Goal: Find specific page/section: Find specific page/section

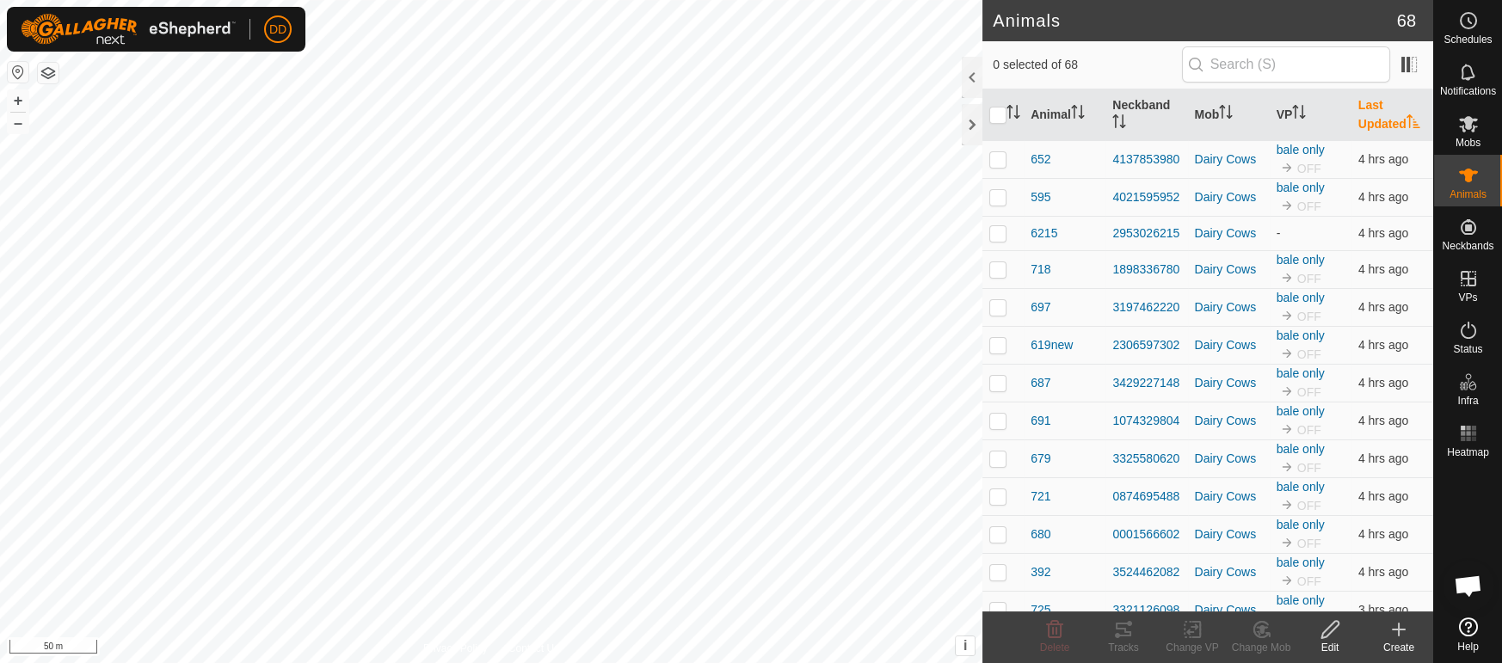
scroll to position [557, 0]
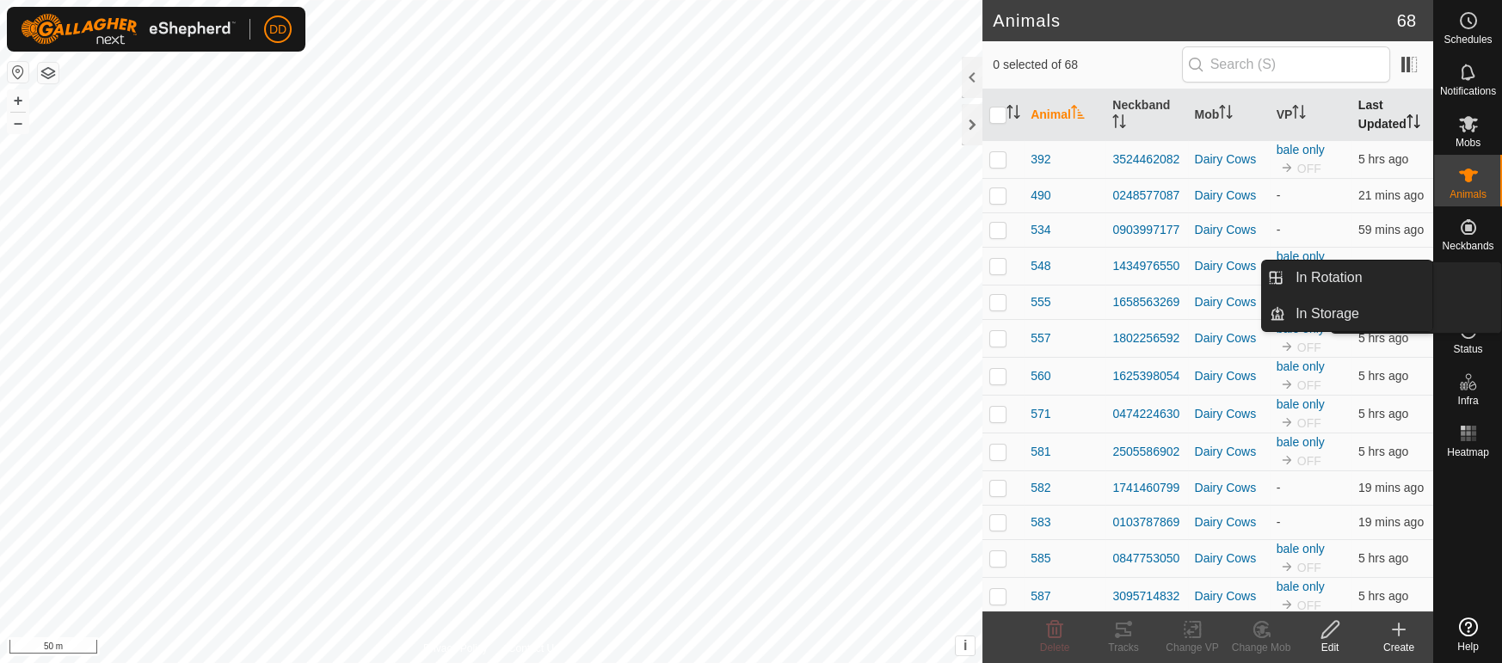
click at [1380, 127] on th "Last Updated" at bounding box center [1392, 115] width 82 height 52
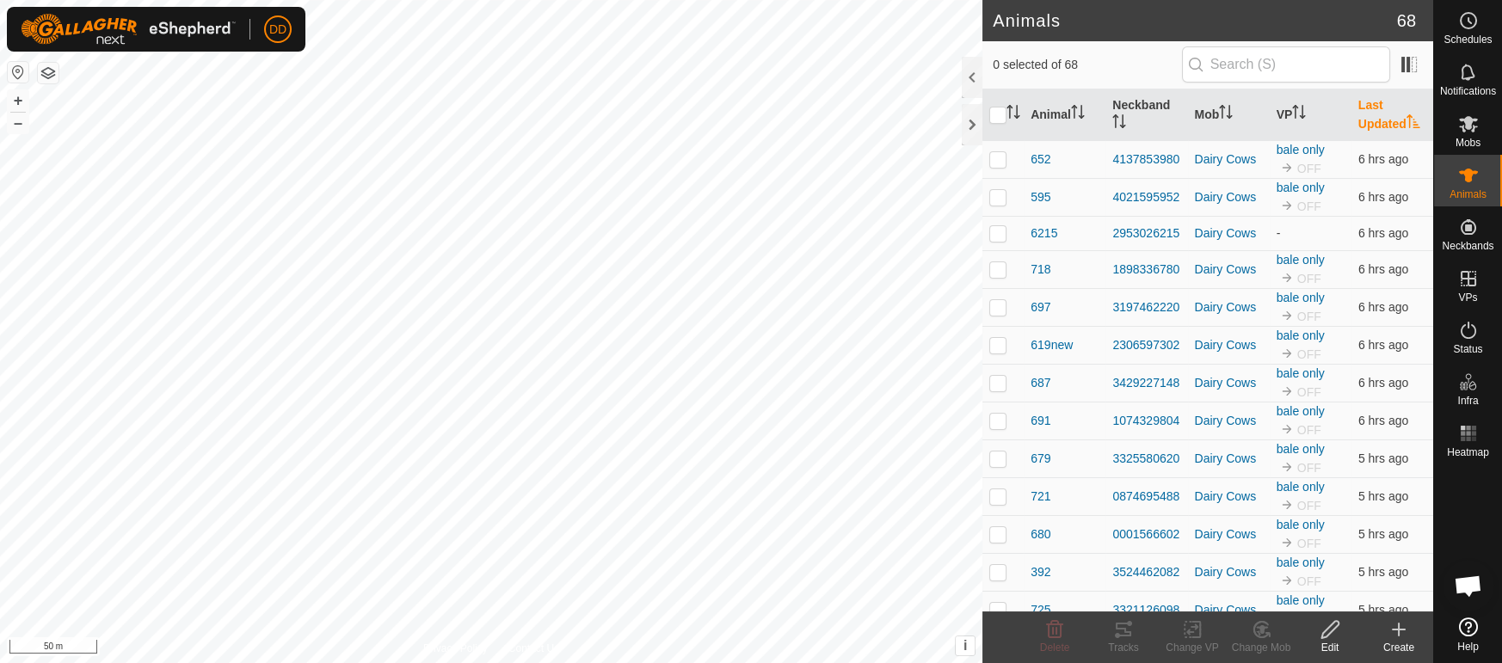
scroll to position [557, 0]
click at [1381, 125] on th "Last Updated" at bounding box center [1392, 115] width 82 height 52
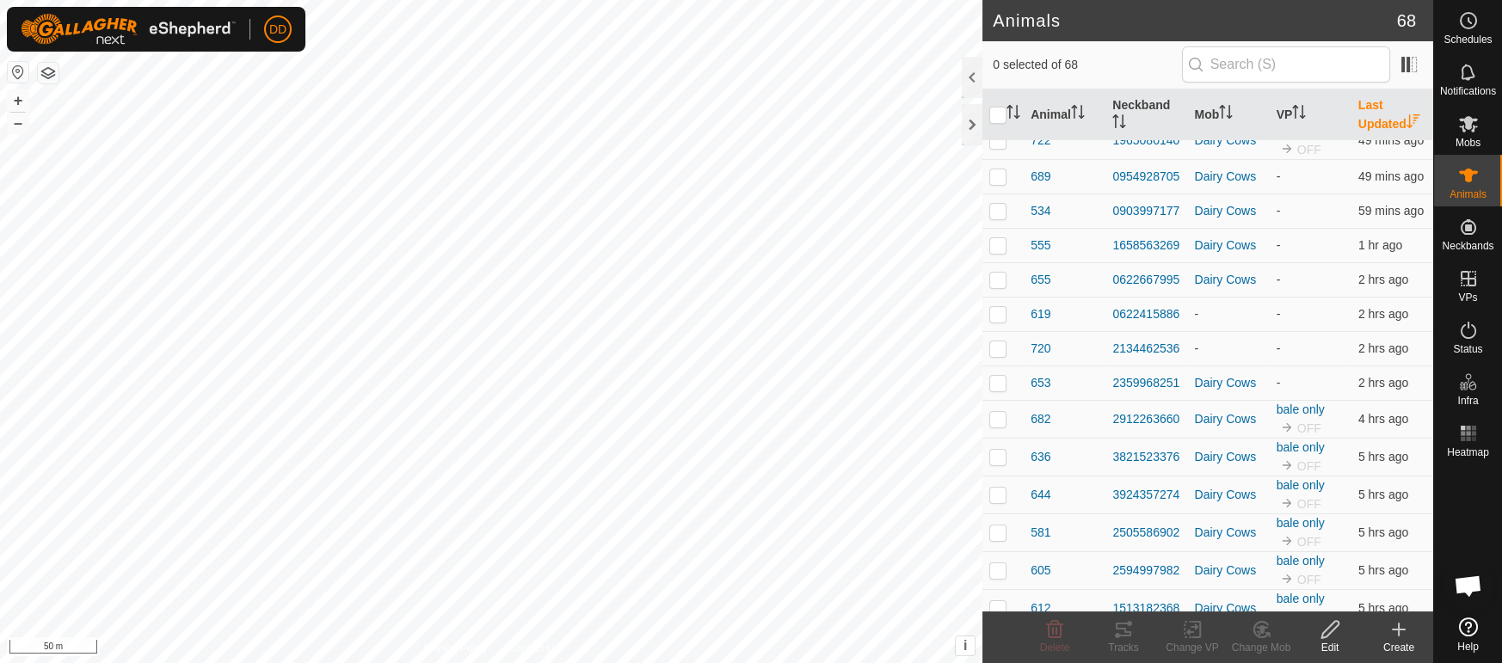
scroll to position [0, 0]
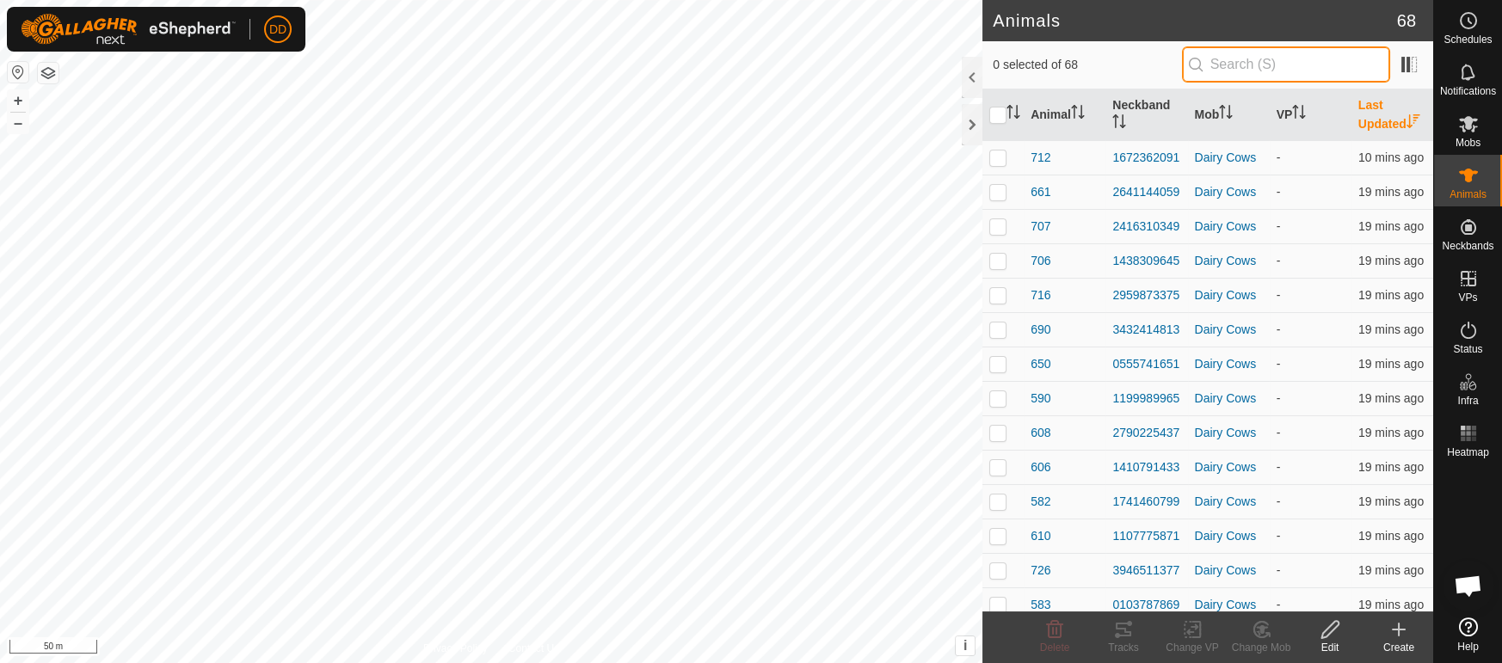
click at [1213, 67] on input "text" at bounding box center [1286, 64] width 208 height 36
type input "722"
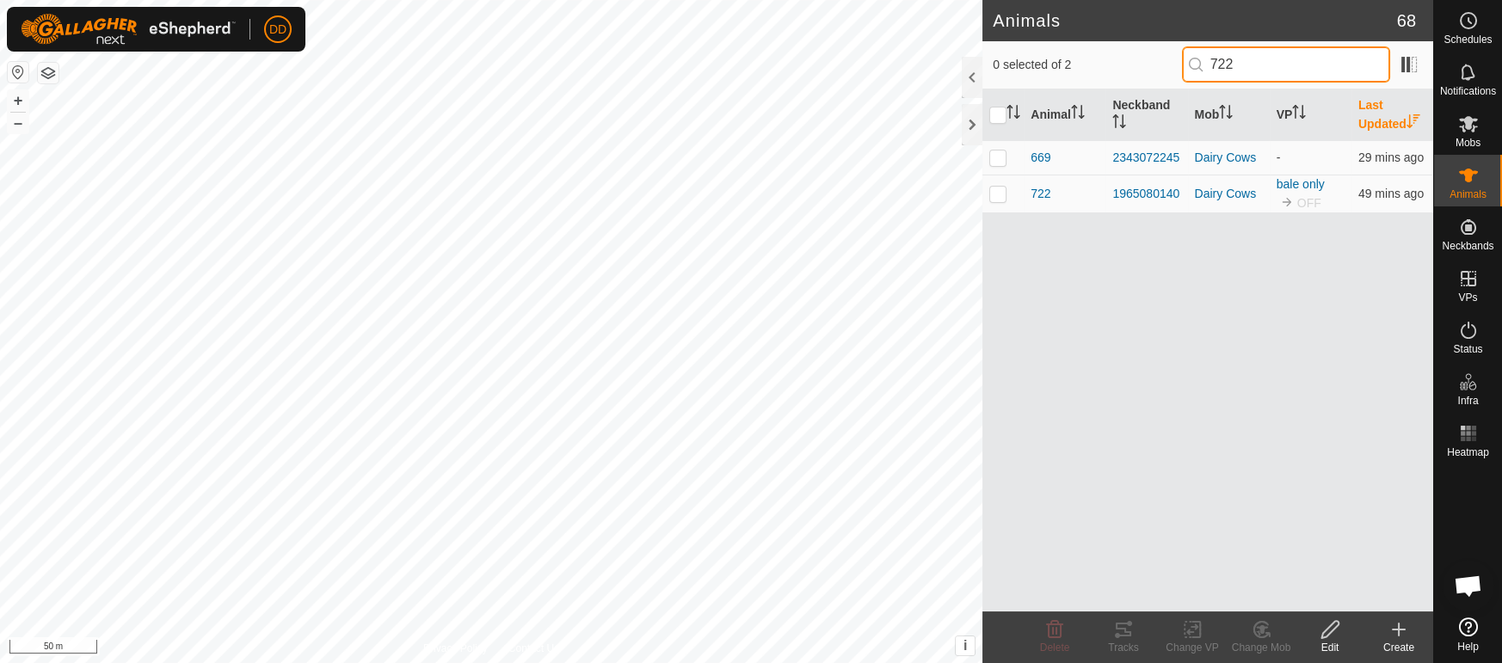
drag, startPoint x: 1225, startPoint y: 65, endPoint x: 1007, endPoint y: 52, distance: 218.0
click at [1007, 52] on div "0 selected of 2 722" at bounding box center [1208, 64] width 430 height 36
